Goal: Contribute content

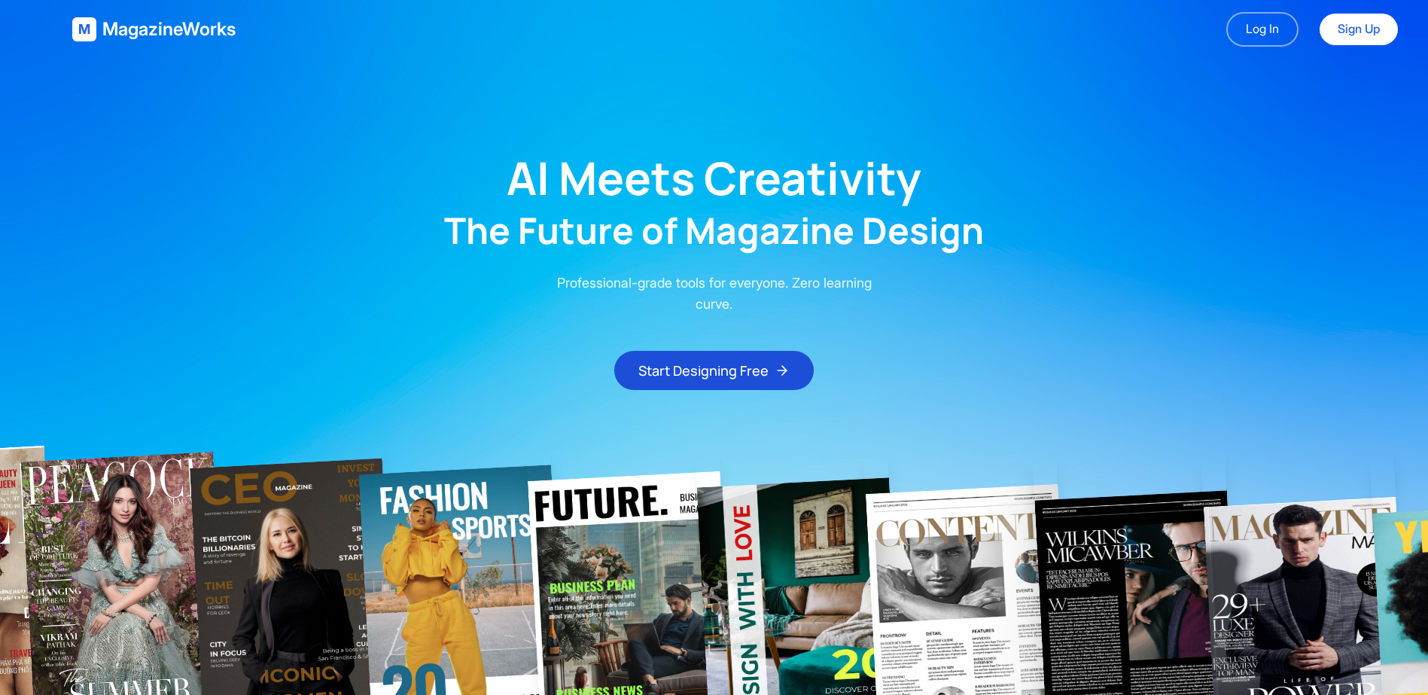
click at [1085, 191] on main "AI Meets Creativity The Future of Magazine Design Professional-grade tools for …" at bounding box center [714, 224] width 1428 height 331
click at [1249, 44] on link "Log In" at bounding box center [1262, 29] width 72 height 35
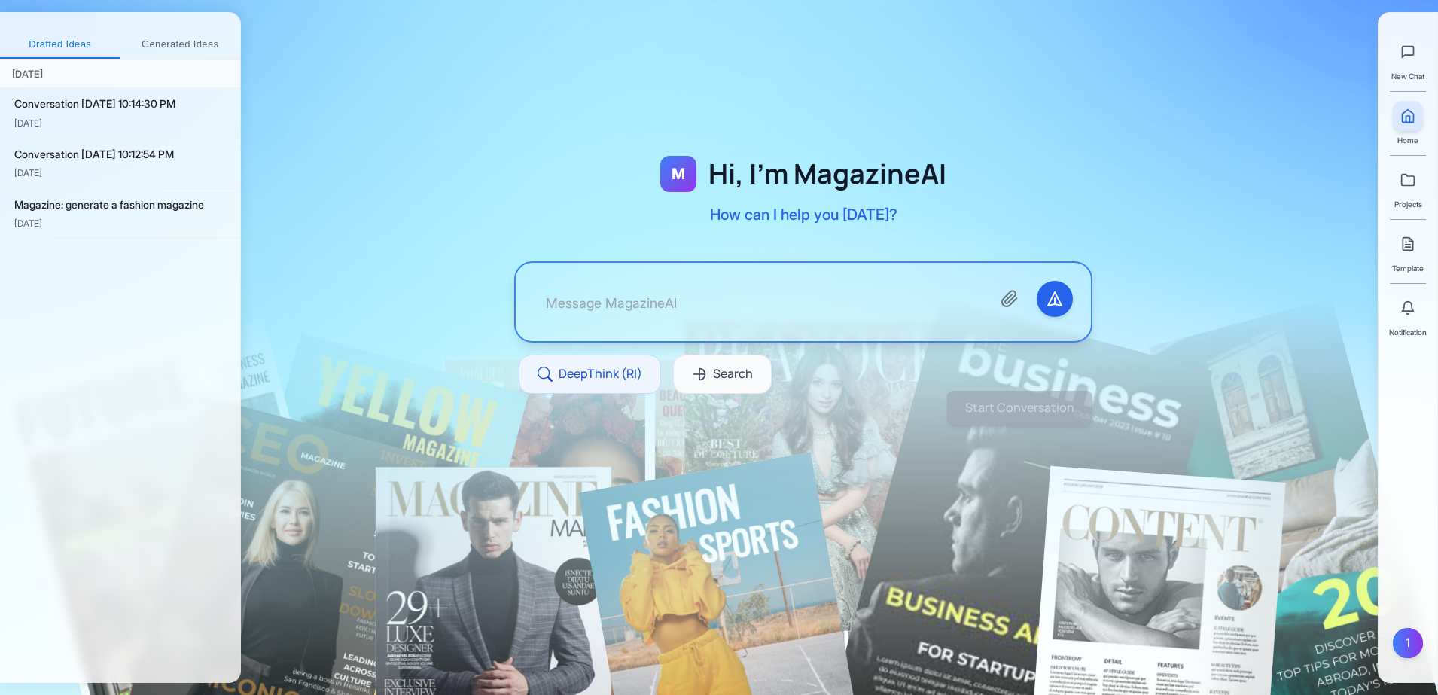
click at [164, 41] on button "Generated Ideas" at bounding box center [180, 45] width 120 height 27
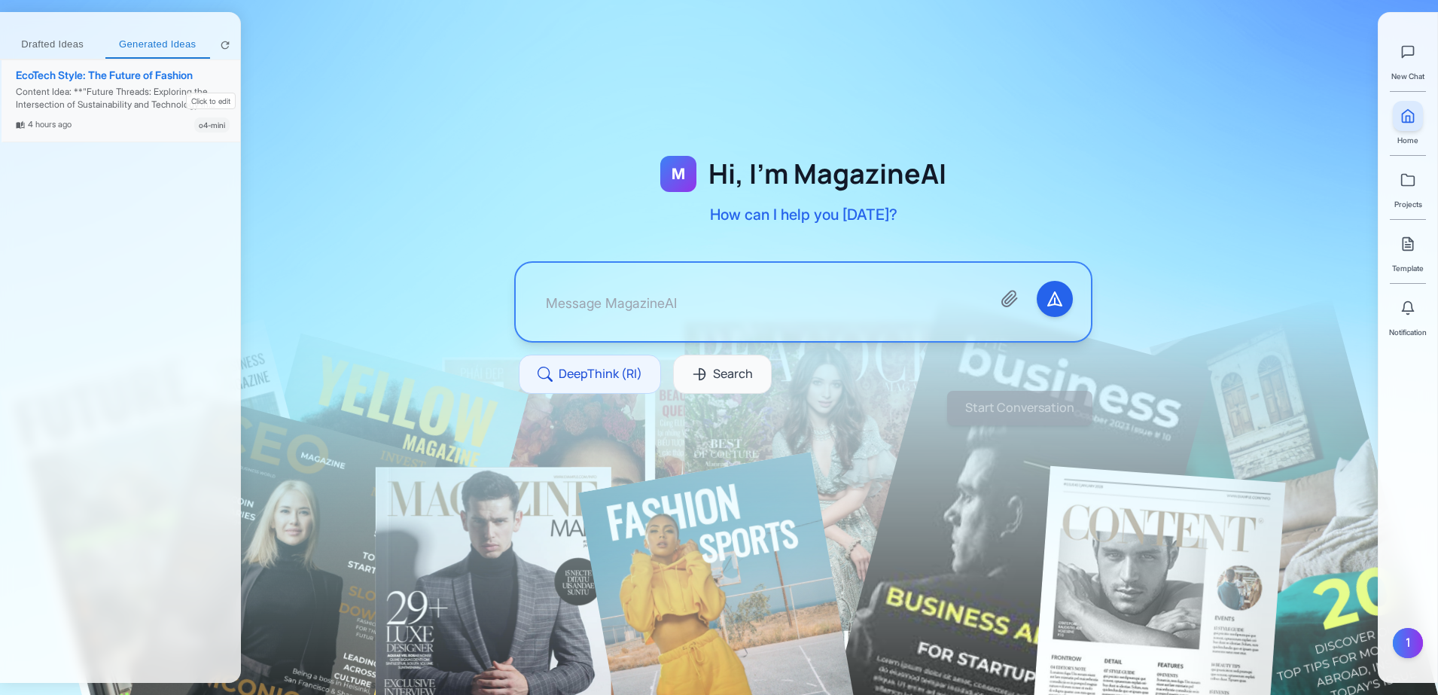
click at [145, 95] on div "Content Idea: **"Future Threads: Exploring the Intersection of Sustainability a…" at bounding box center [123, 99] width 214 height 26
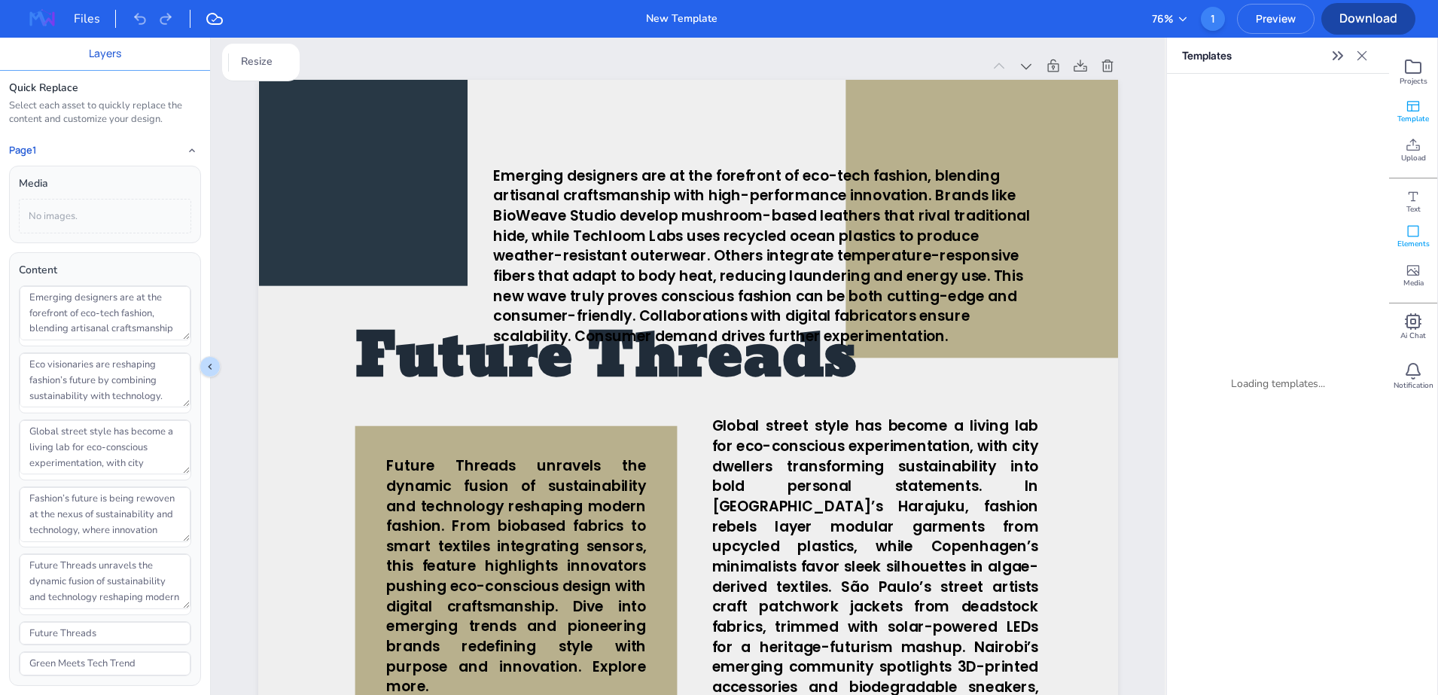
click at [1415, 241] on span "Elements" at bounding box center [1413, 244] width 32 height 11
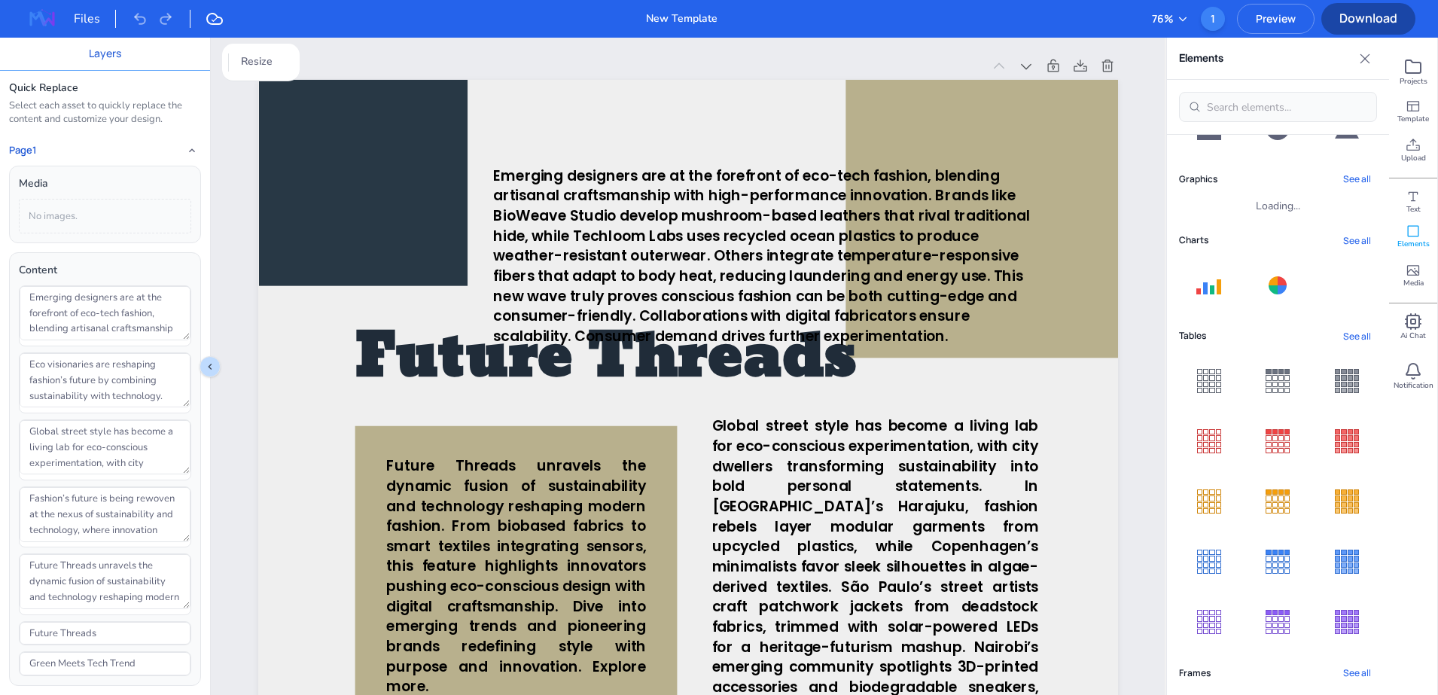
scroll to position [125, 0]
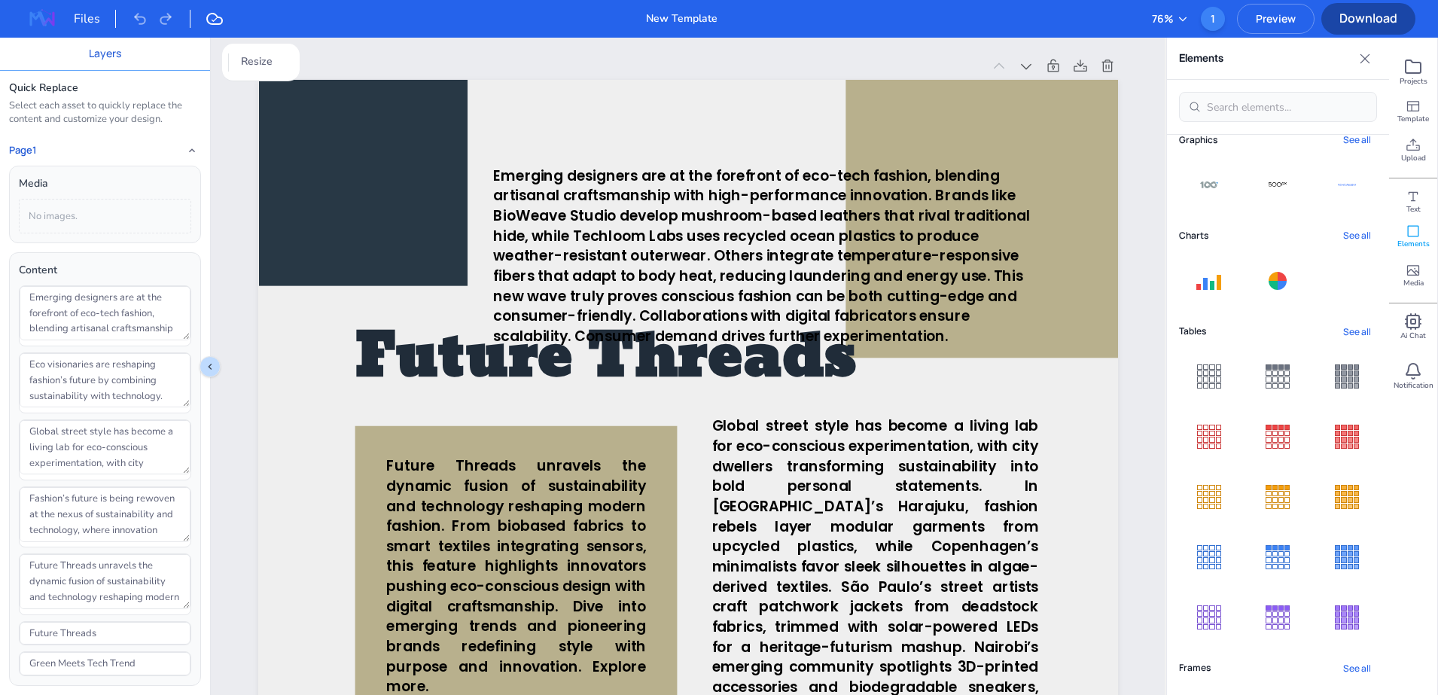
click at [1344, 662] on button "See all" at bounding box center [1357, 668] width 40 height 20
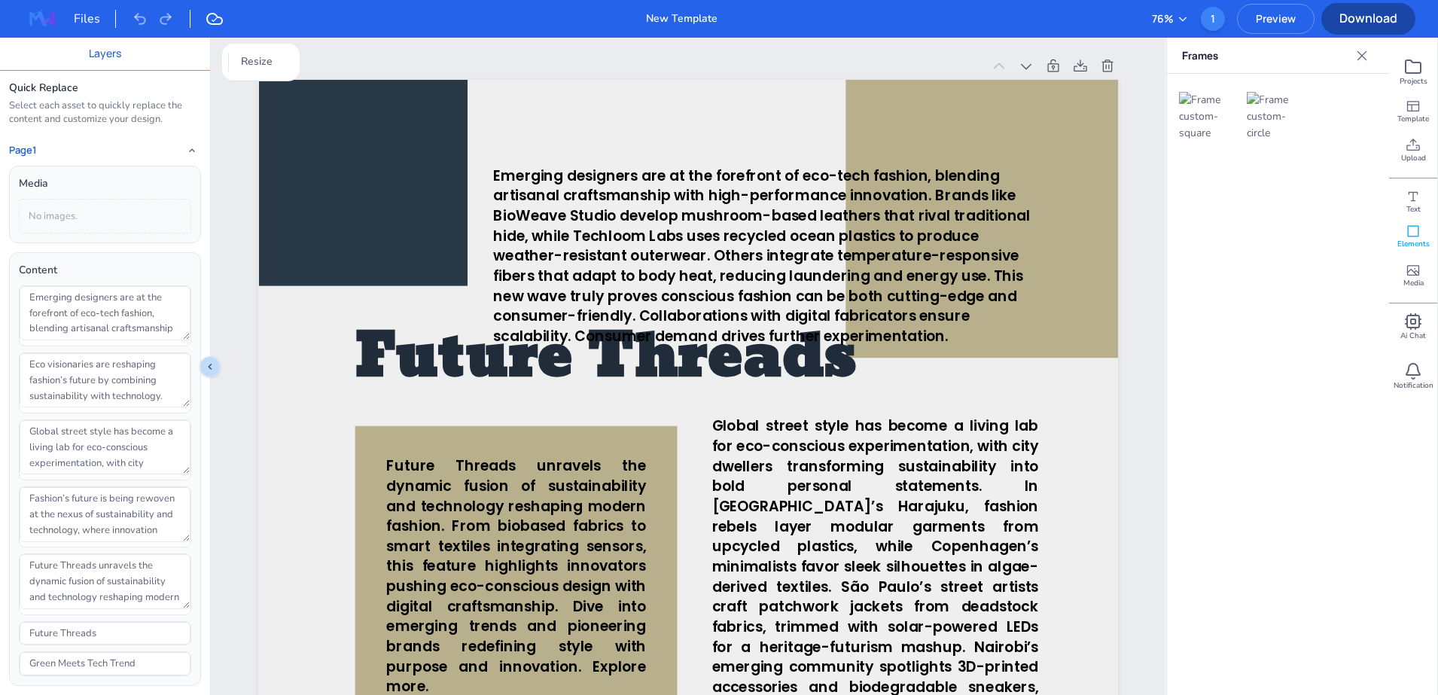
click at [1205, 114] on img at bounding box center [1210, 117] width 62 height 50
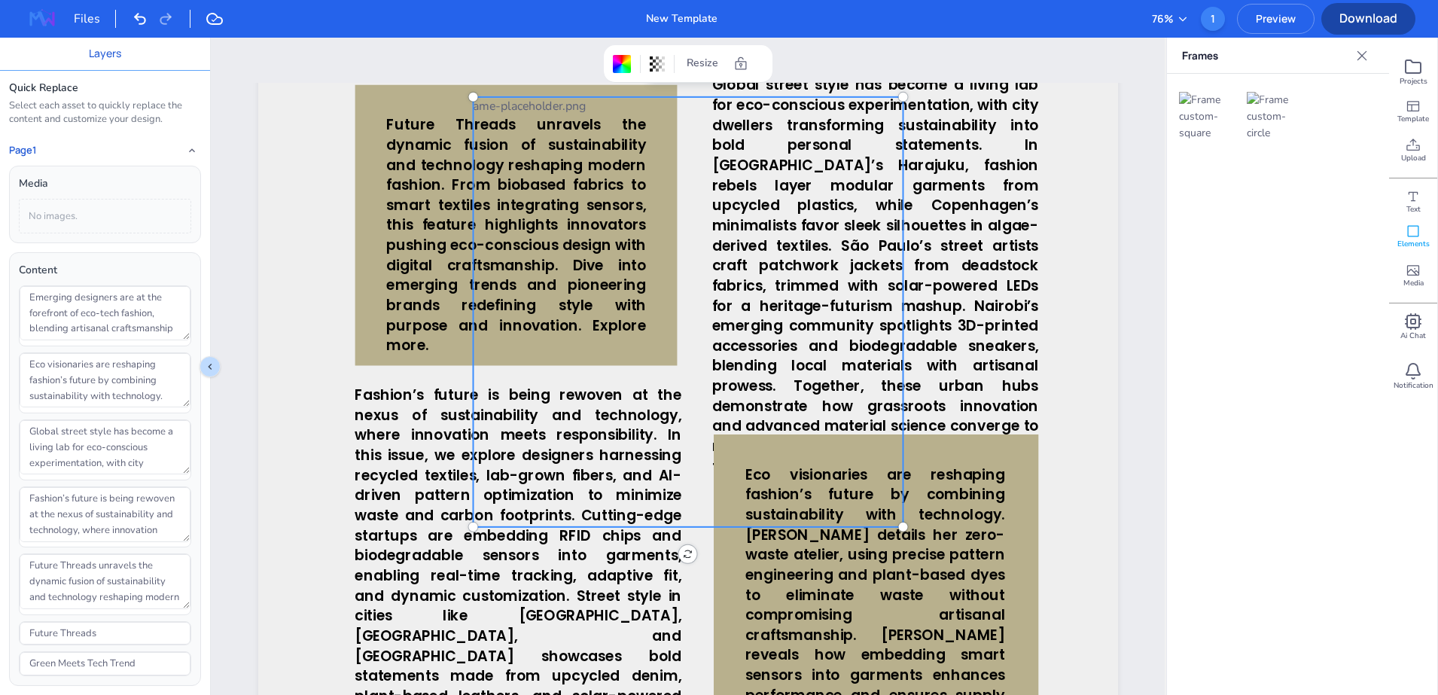
scroll to position [376, 0]
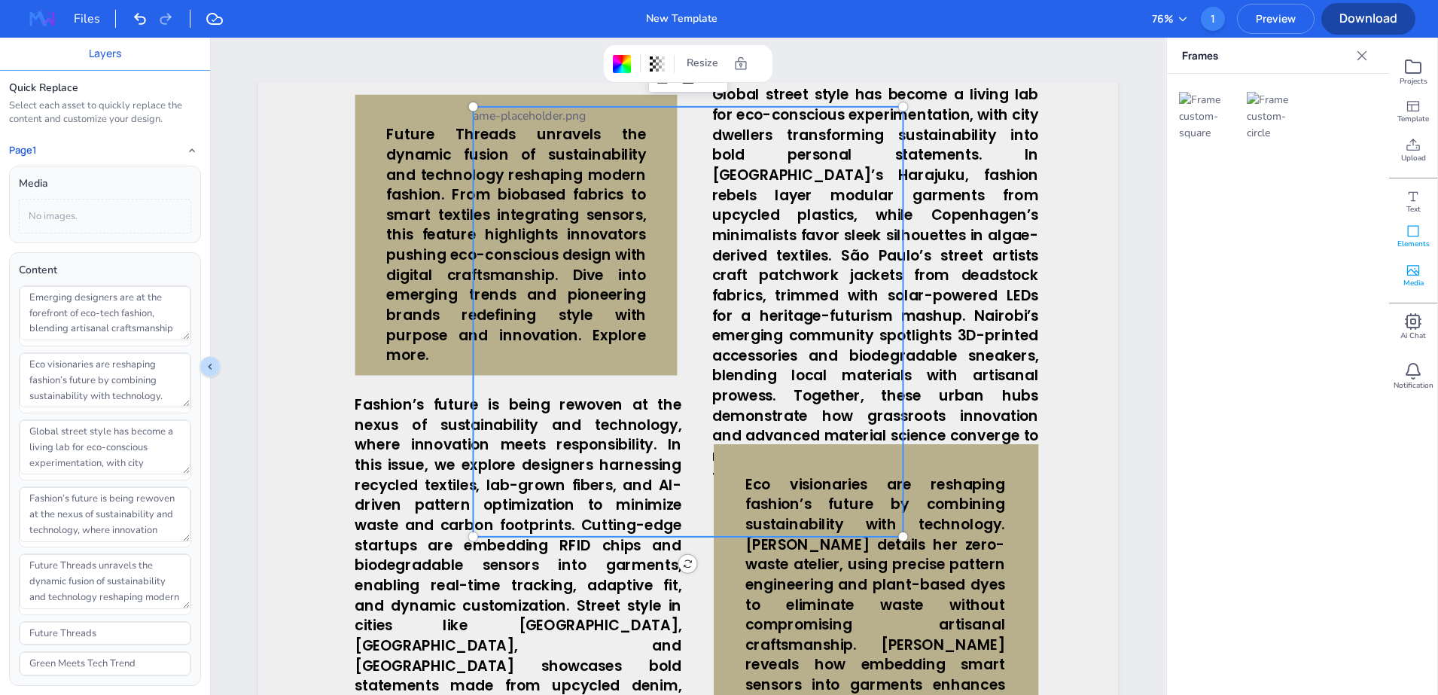
click at [1427, 276] on div "Media" at bounding box center [1413, 275] width 48 height 39
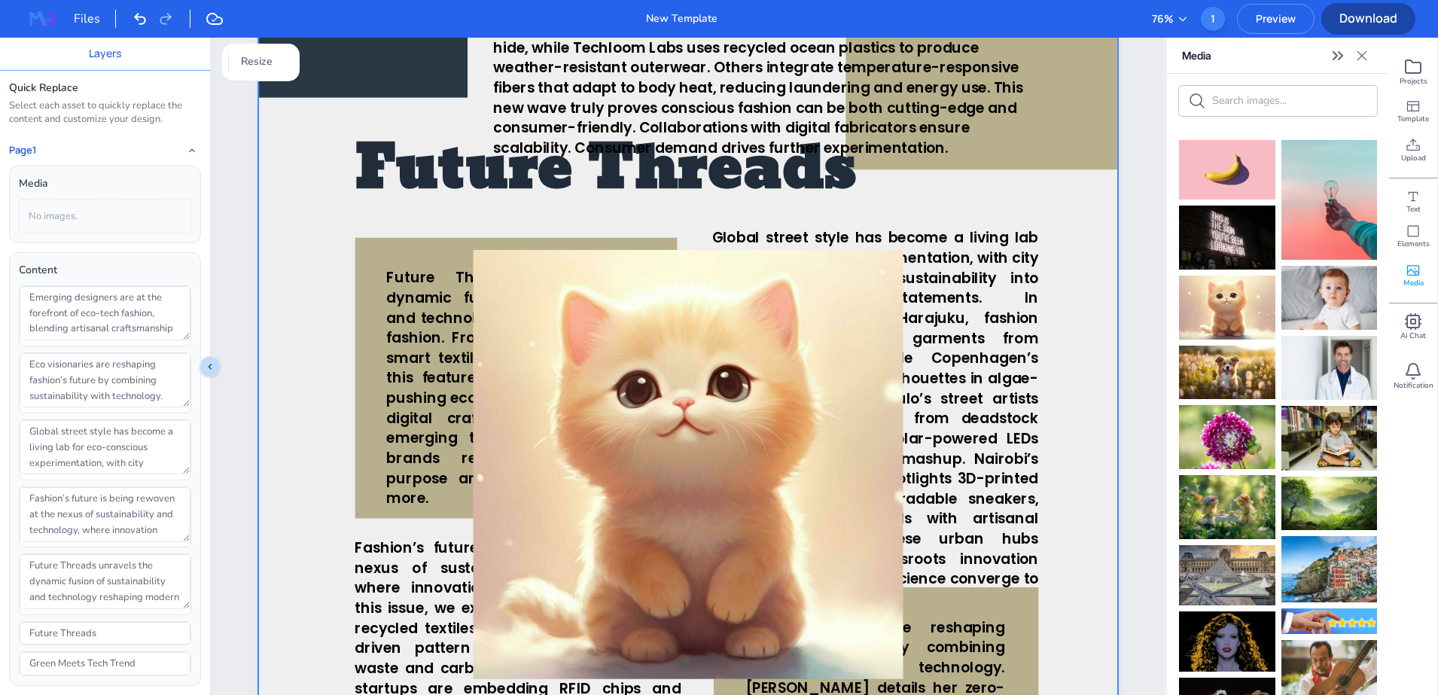
scroll to position [94, 0]
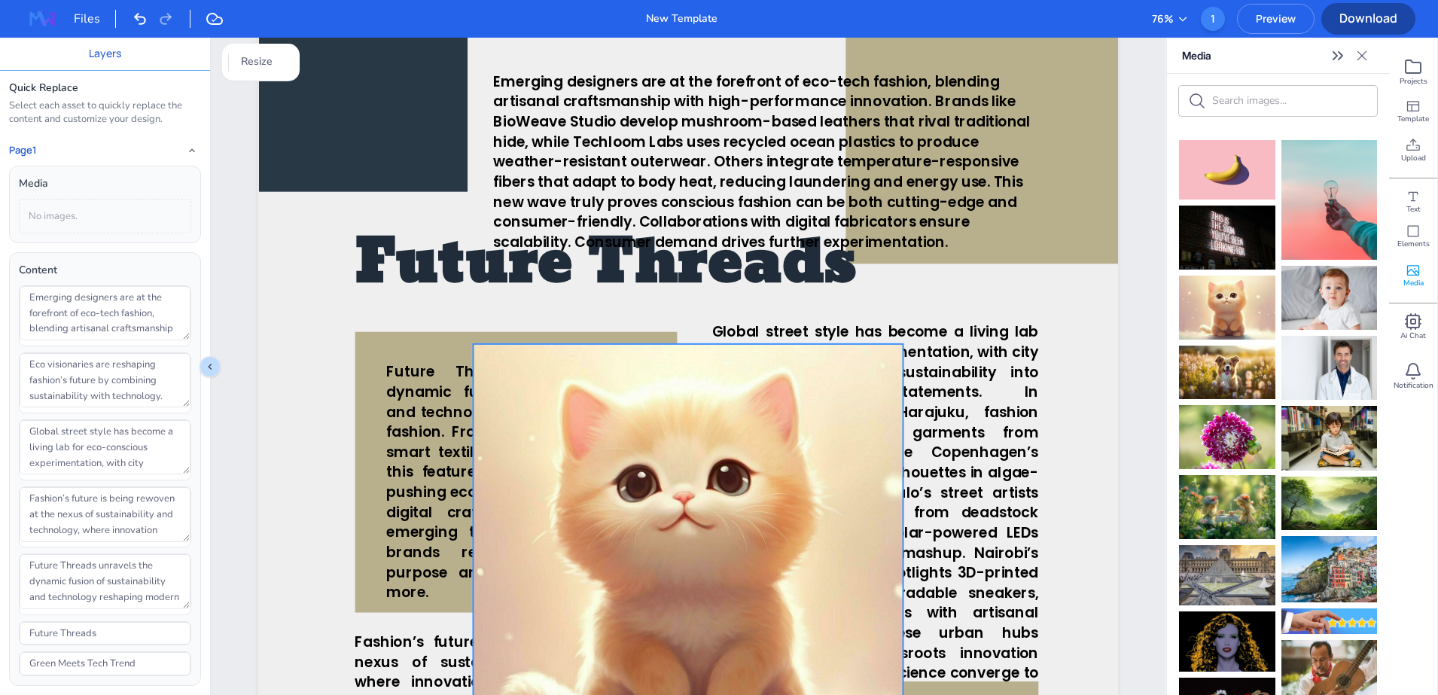
click at [811, 445] on div at bounding box center [687, 559] width 643 height 430
